Goal: Transaction & Acquisition: Purchase product/service

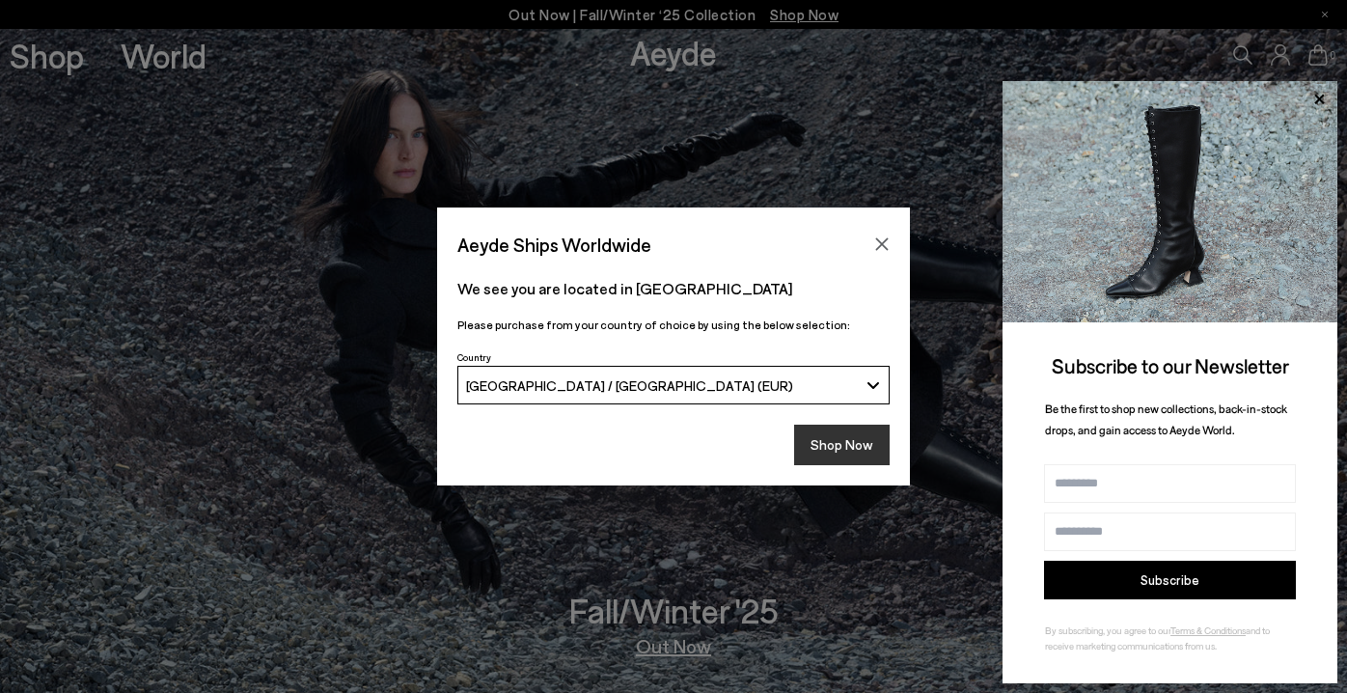
click at [838, 445] on button "Shop Now" at bounding box center [842, 444] width 96 height 41
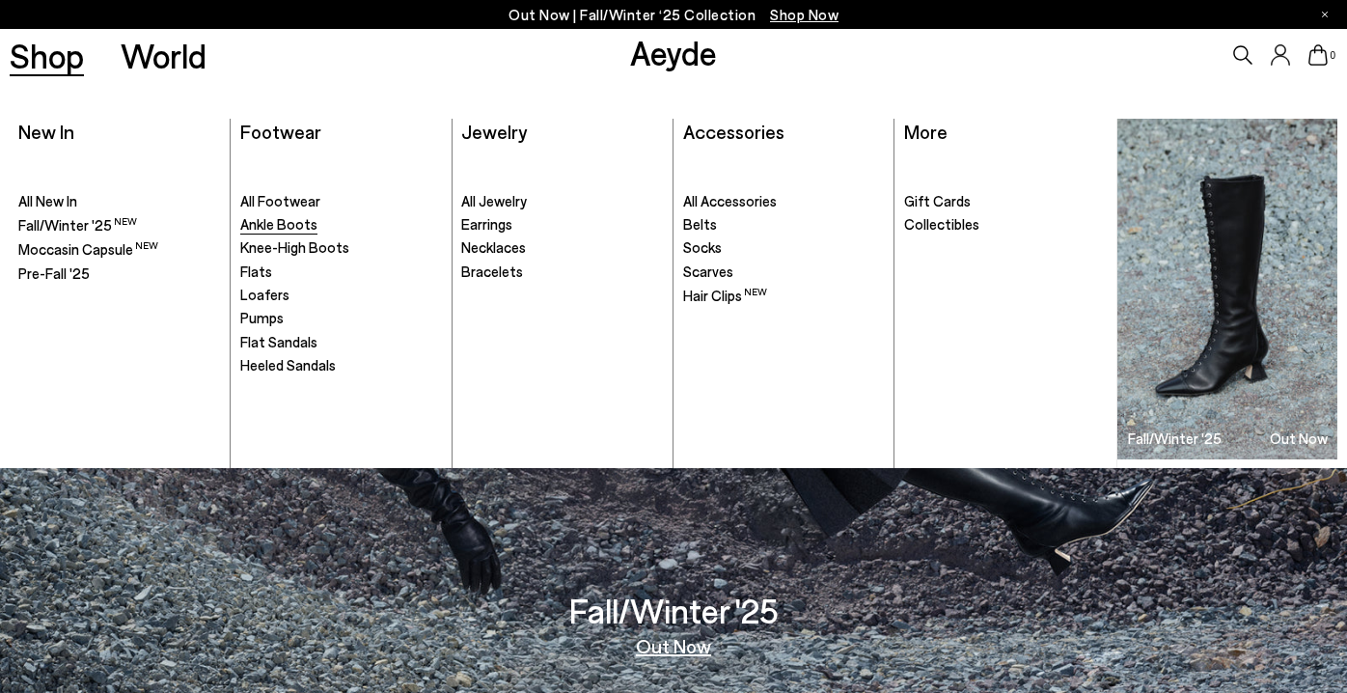
click at [259, 229] on span "Ankle Boots" at bounding box center [278, 223] width 77 height 17
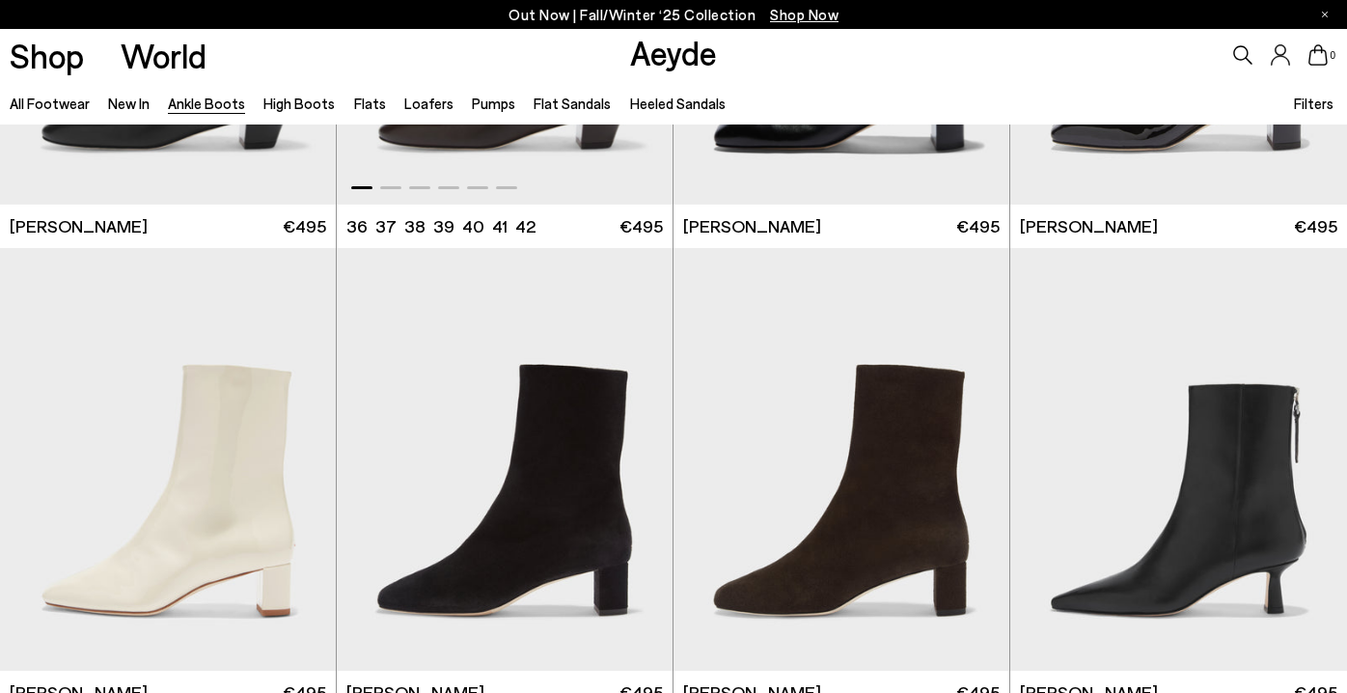
scroll to position [3631, 0]
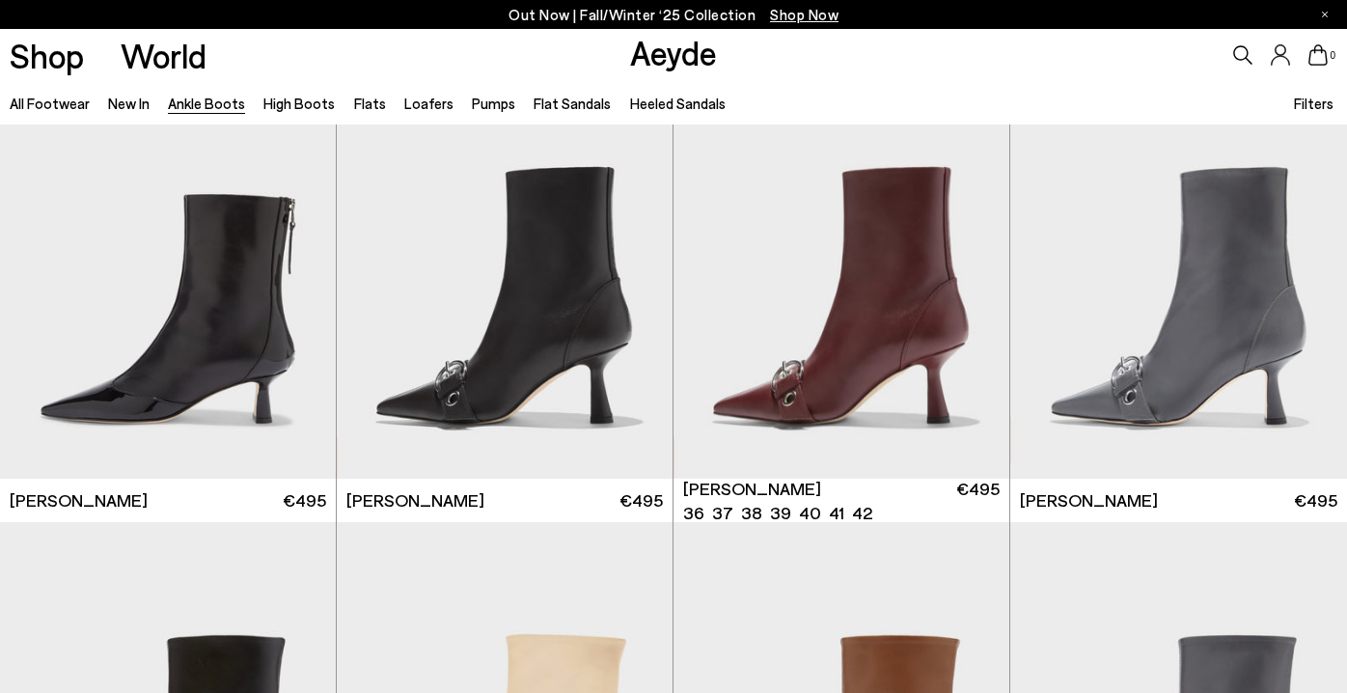
scroll to position [4727, 0]
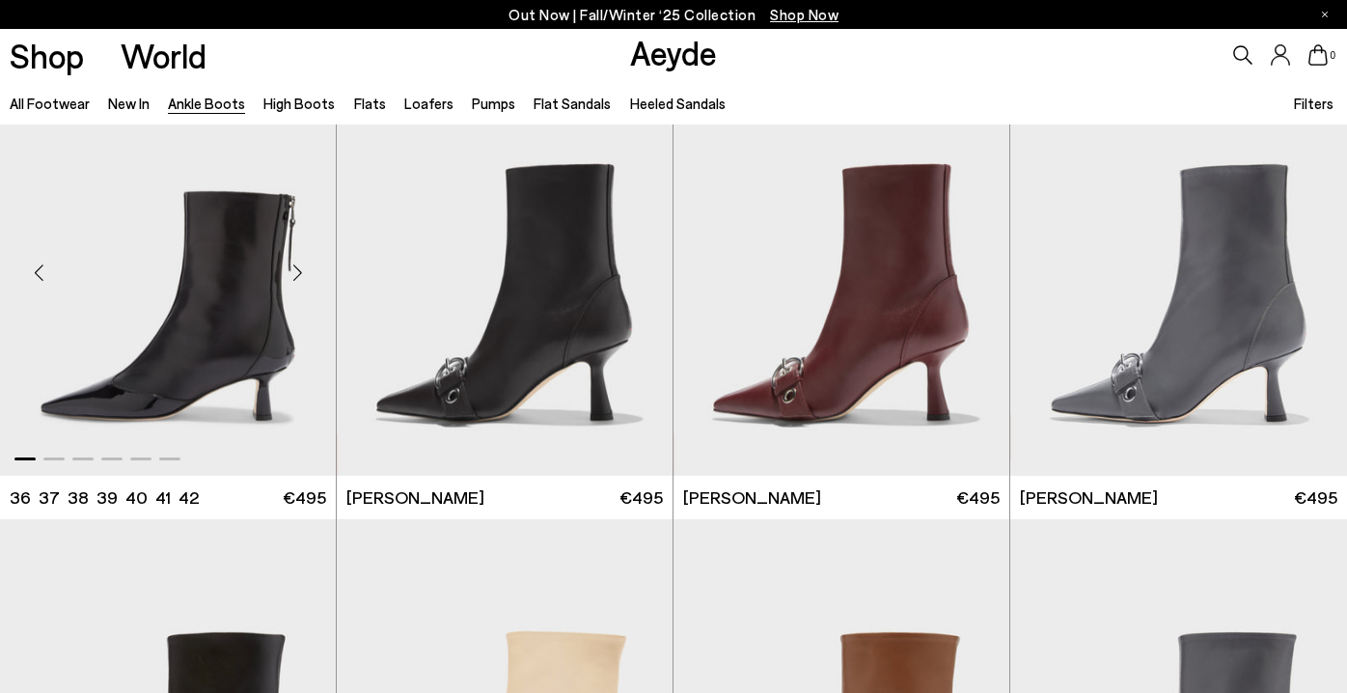
click at [300, 274] on div "Next slide" at bounding box center [297, 272] width 58 height 58
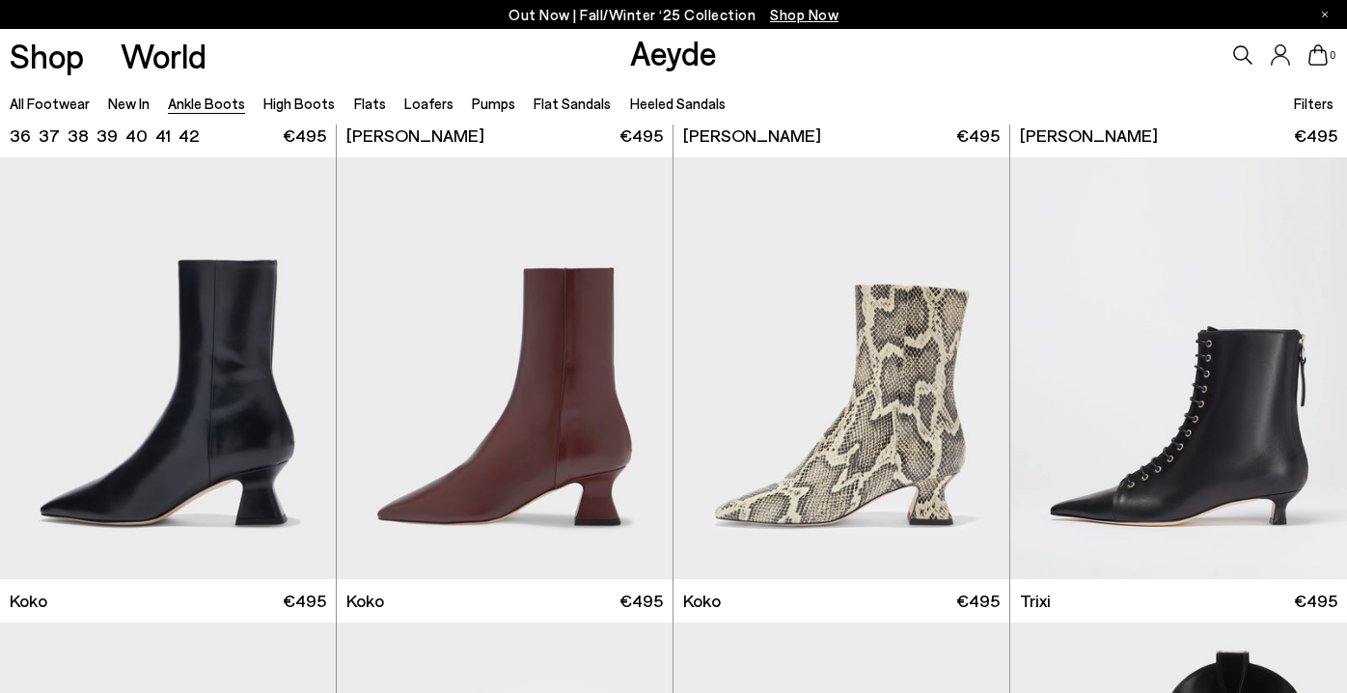
scroll to position [8821, 0]
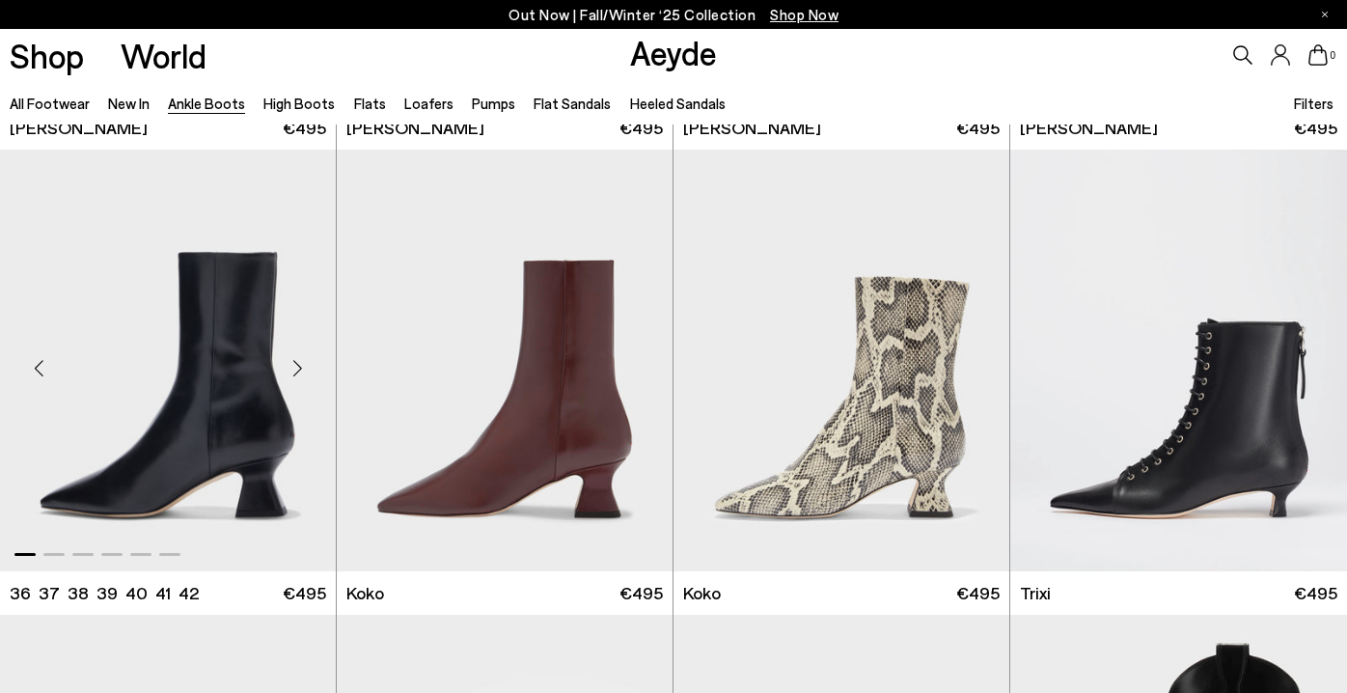
click at [300, 365] on div "Next slide" at bounding box center [297, 369] width 58 height 58
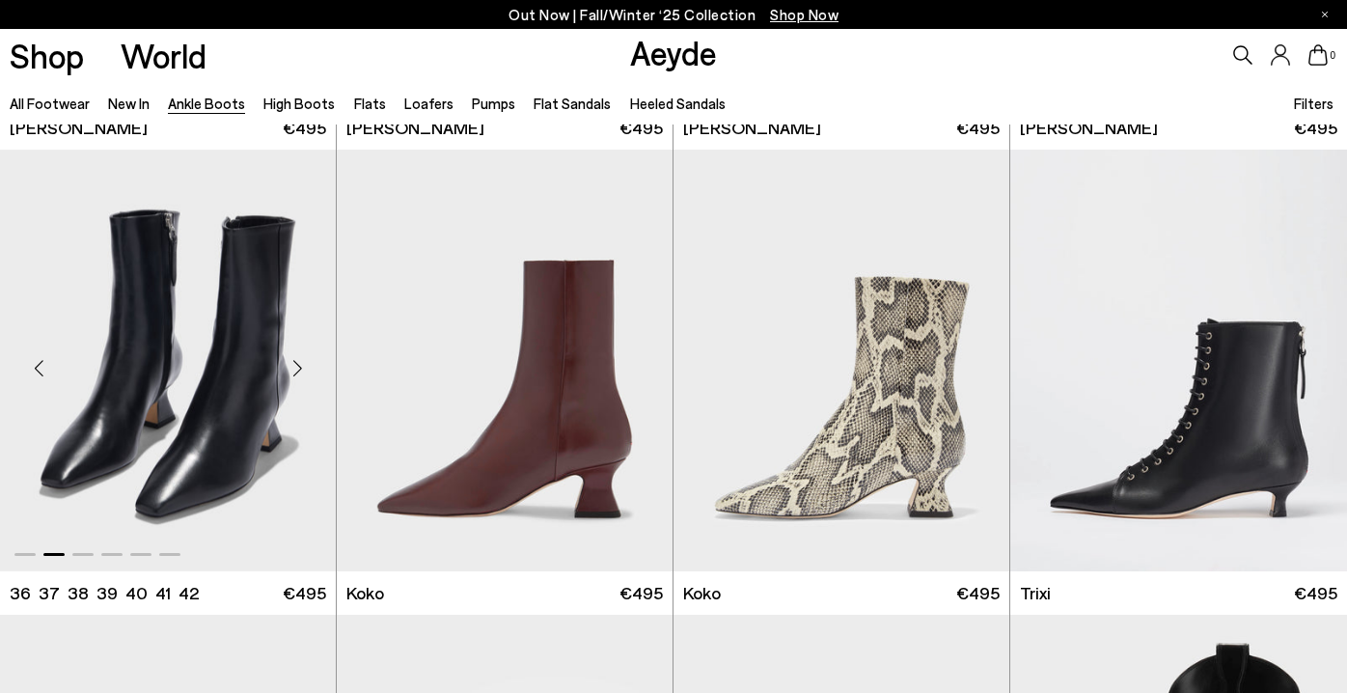
click at [300, 365] on div "Next slide" at bounding box center [297, 369] width 58 height 58
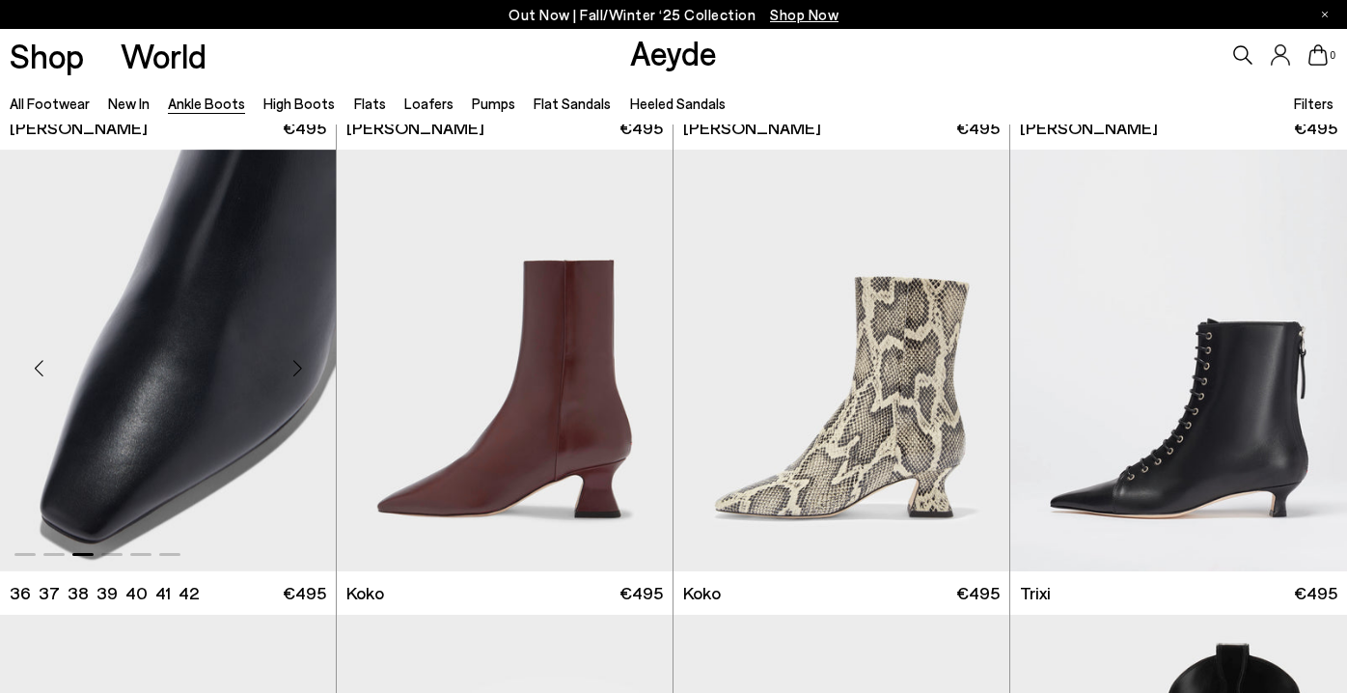
click at [300, 365] on div "Next slide" at bounding box center [297, 369] width 58 height 58
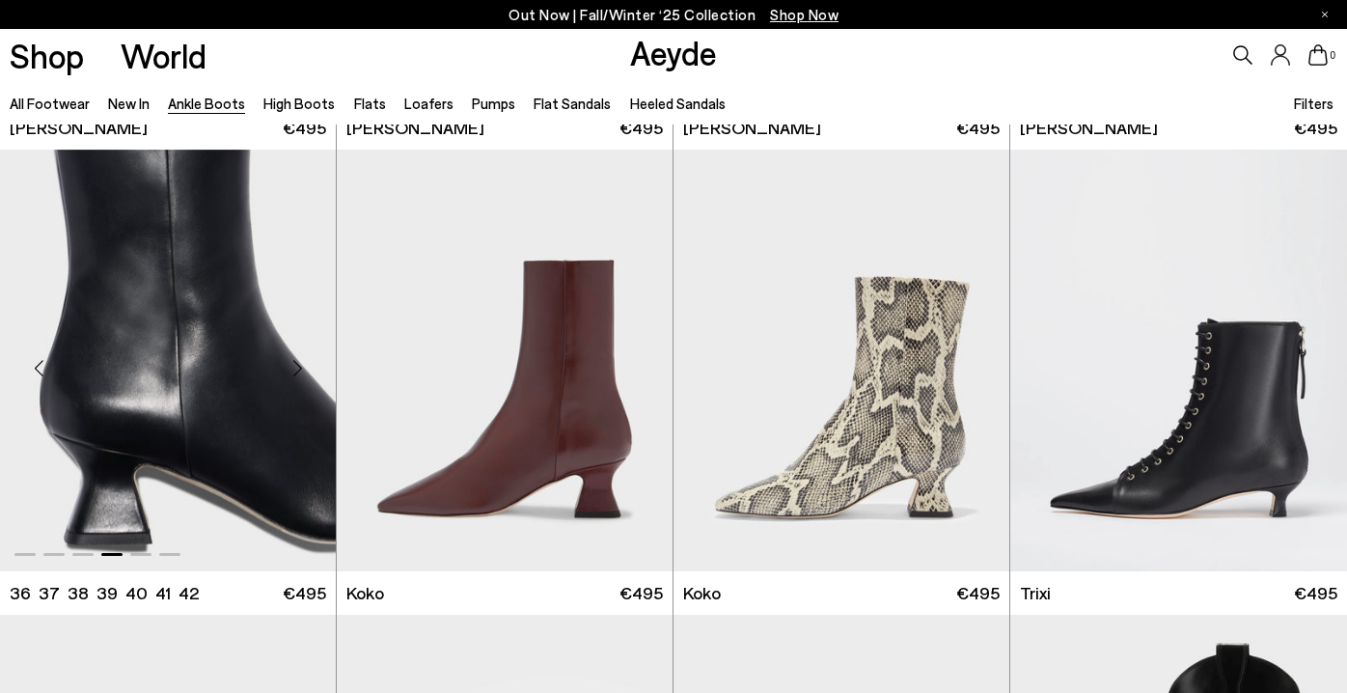
click at [300, 365] on div "Next slide" at bounding box center [297, 369] width 58 height 58
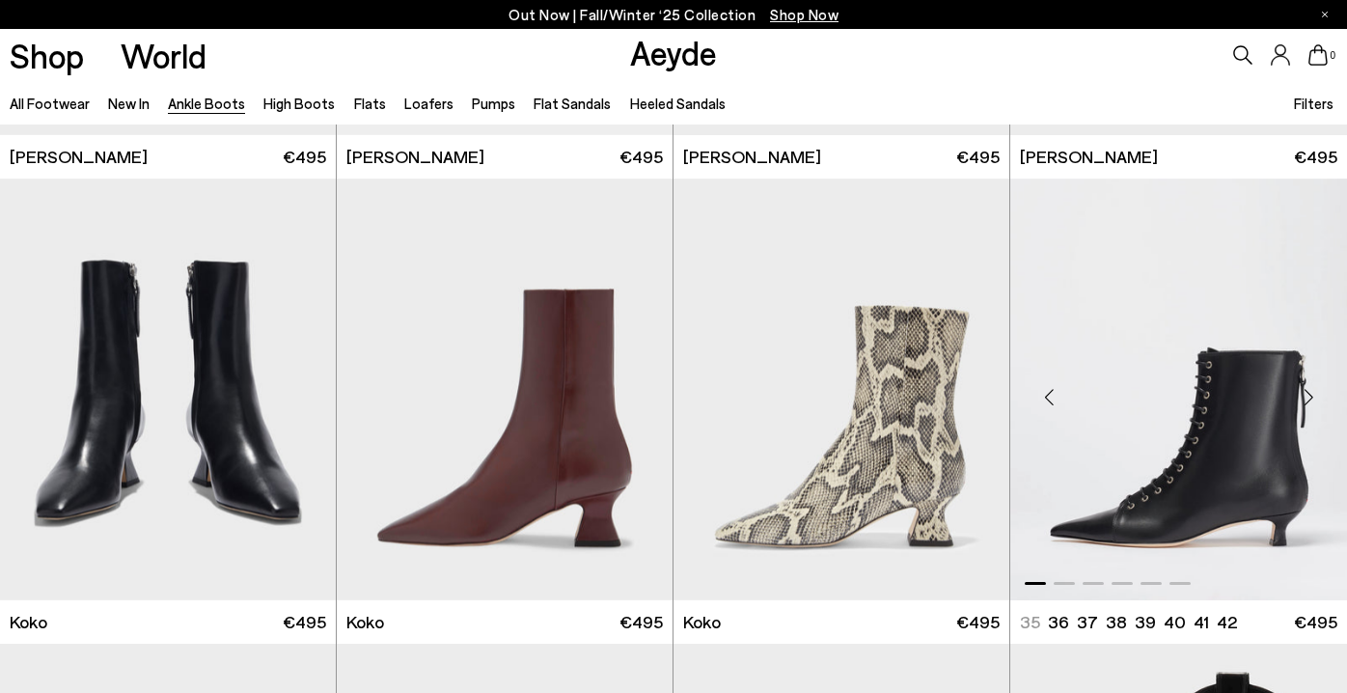
scroll to position [8793, 0]
click at [1312, 395] on div "Next slide" at bounding box center [1308, 397] width 58 height 58
